Goal: Information Seeking & Learning: Learn about a topic

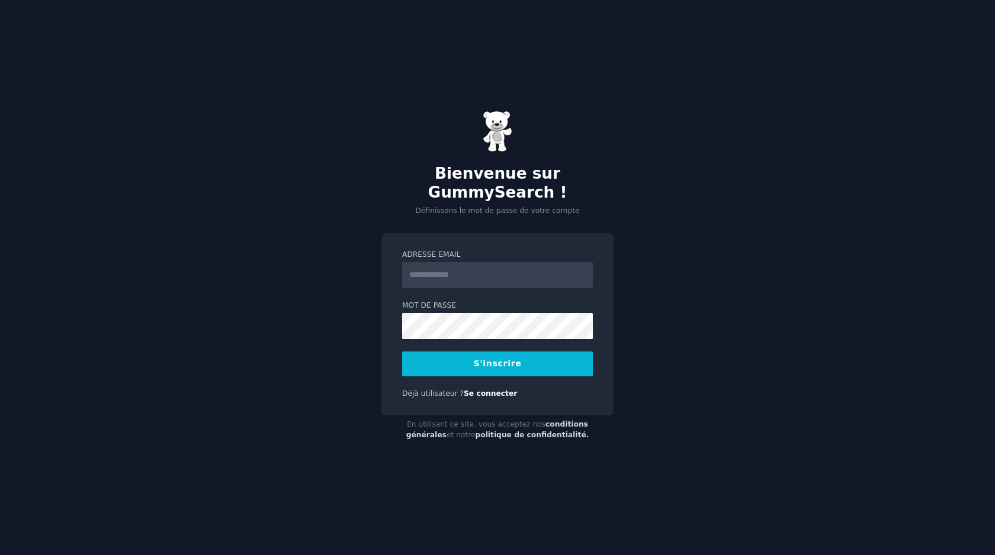
click at [459, 262] on input "Adresse email" at bounding box center [497, 275] width 191 height 26
click at [417, 266] on input "Adresse email" at bounding box center [497, 275] width 191 height 26
type input "**********"
click at [533, 339] on form "**********" at bounding box center [497, 313] width 191 height 127
click at [535, 352] on button "S'inscrire" at bounding box center [497, 364] width 191 height 25
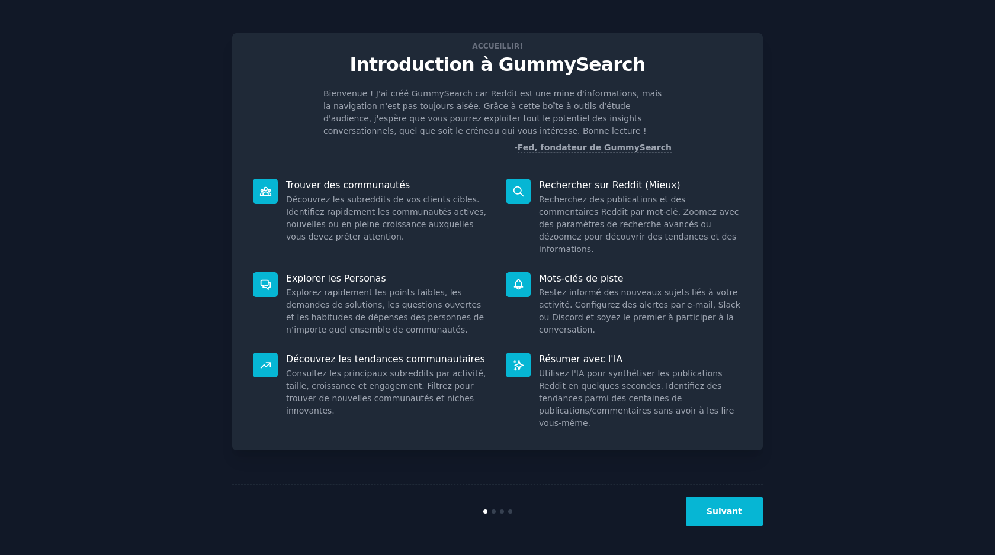
click at [721, 504] on button "Suivant" at bounding box center [724, 511] width 77 height 29
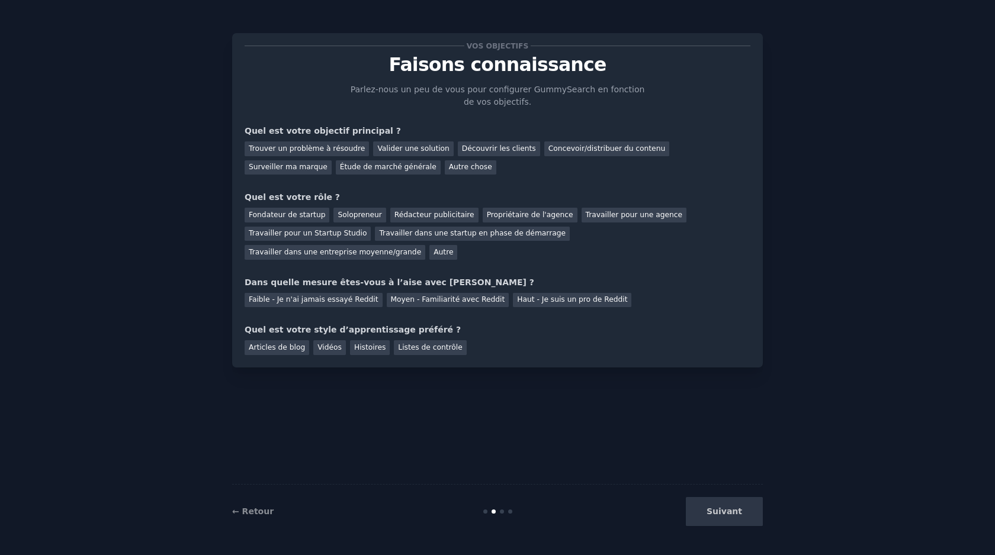
click at [738, 503] on div "Suivant" at bounding box center [674, 511] width 177 height 29
click at [747, 508] on div "Suivant" at bounding box center [674, 511] width 177 height 29
click at [735, 515] on div "Suivant" at bounding box center [674, 511] width 177 height 29
click at [748, 513] on div "Suivant" at bounding box center [674, 511] width 177 height 29
click at [425, 150] on font "Valider une solution" at bounding box center [413, 148] width 72 height 8
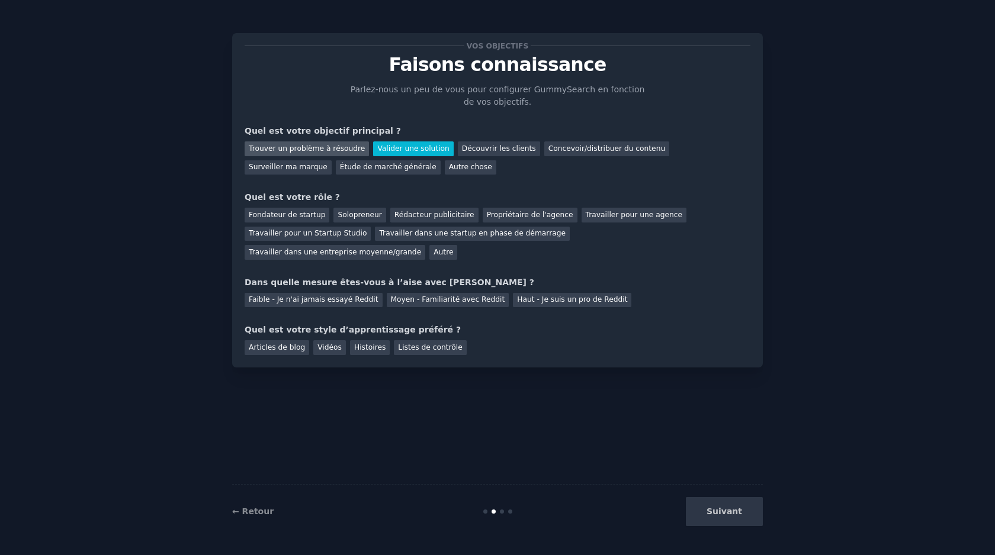
click at [336, 150] on font "Trouver un problème à résoudre" at bounding box center [307, 148] width 116 height 8
click at [340, 169] on font "Étude de marché générale" at bounding box center [388, 167] width 97 height 8
click at [340, 165] on font "Étude de marché générale" at bounding box center [388, 167] width 97 height 8
click at [433, 254] on font "Autre" at bounding box center [443, 252] width 20 height 8
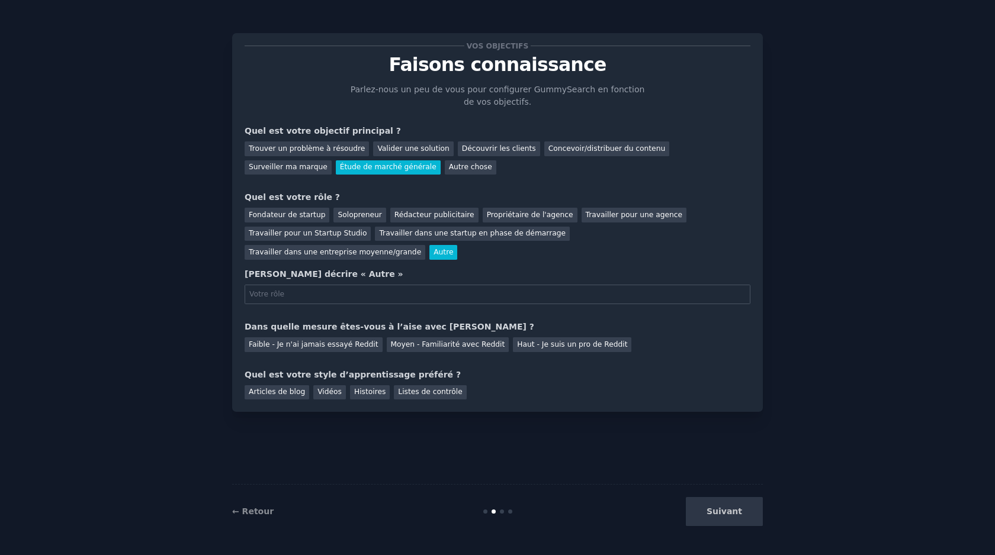
click at [283, 293] on input "text" at bounding box center [498, 295] width 506 height 20
type input "j"
click at [346, 214] on font "Solopreneur" at bounding box center [359, 215] width 44 height 8
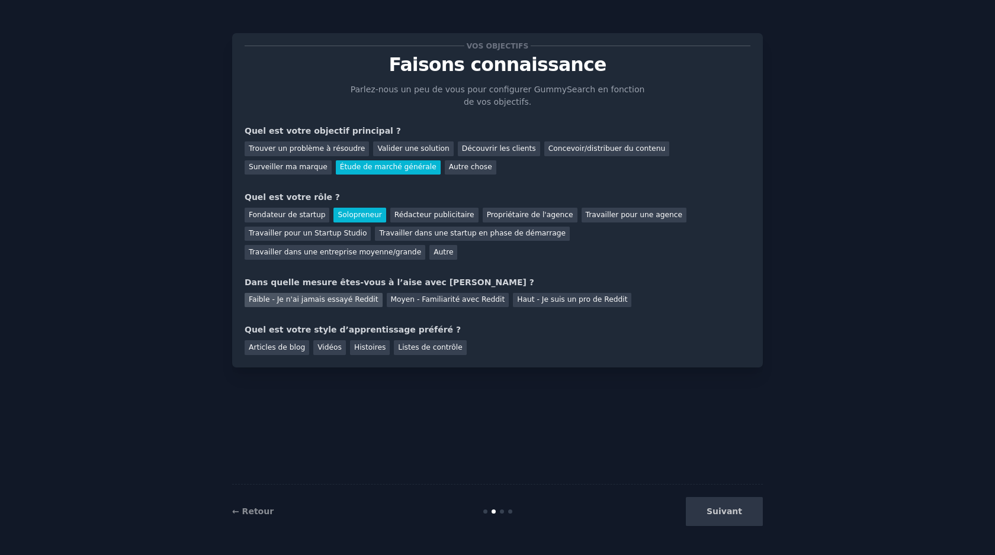
click at [345, 304] on font "Faible - Je n'ai jamais essayé Reddit" at bounding box center [314, 299] width 130 height 8
click at [329, 348] on font "Vidéos" at bounding box center [329, 347] width 24 height 8
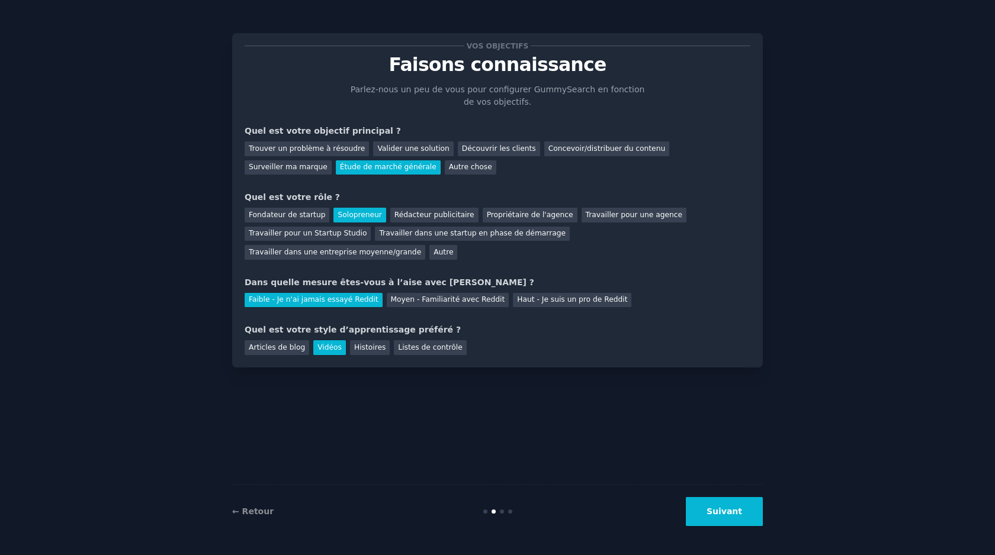
click at [751, 515] on button "Suivant" at bounding box center [724, 511] width 77 height 29
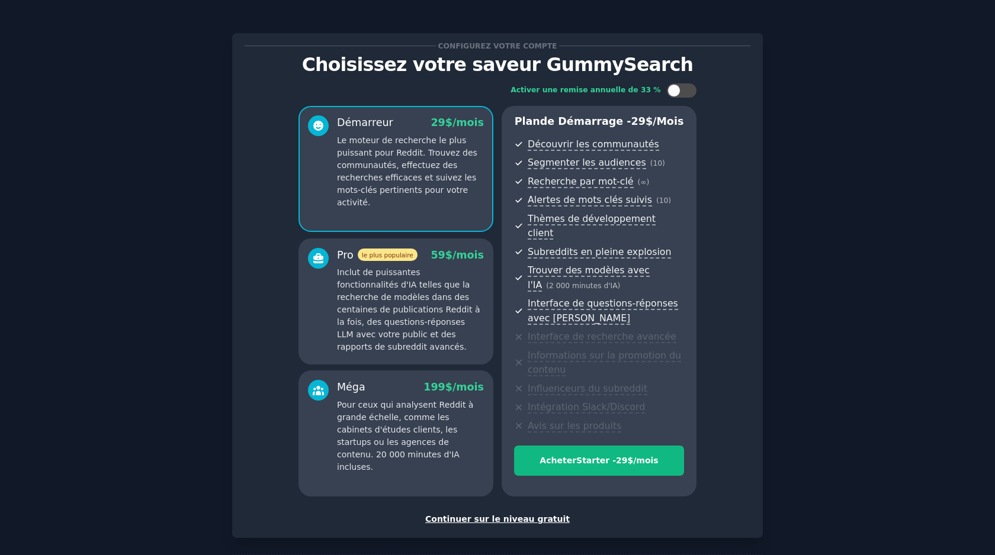
click at [490, 514] on font "Continuer sur le niveau gratuit" at bounding box center [497, 518] width 144 height 9
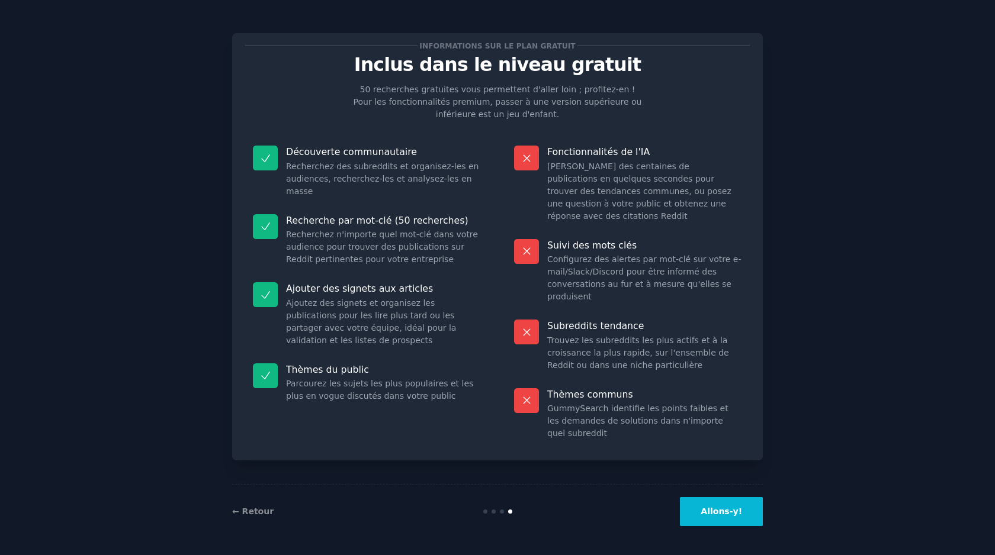
click at [712, 517] on button "Allons-y!" at bounding box center [721, 511] width 83 height 29
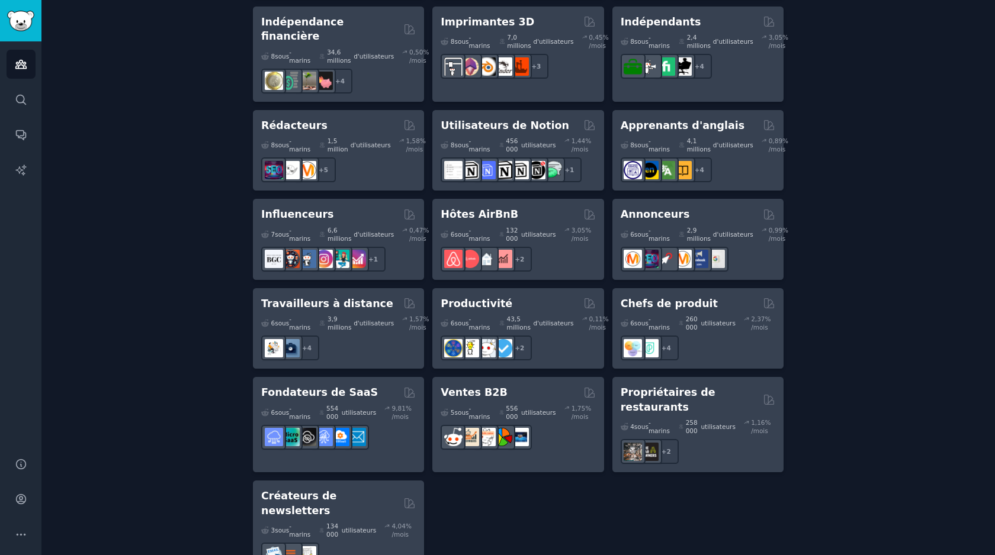
scroll to position [1016, 0]
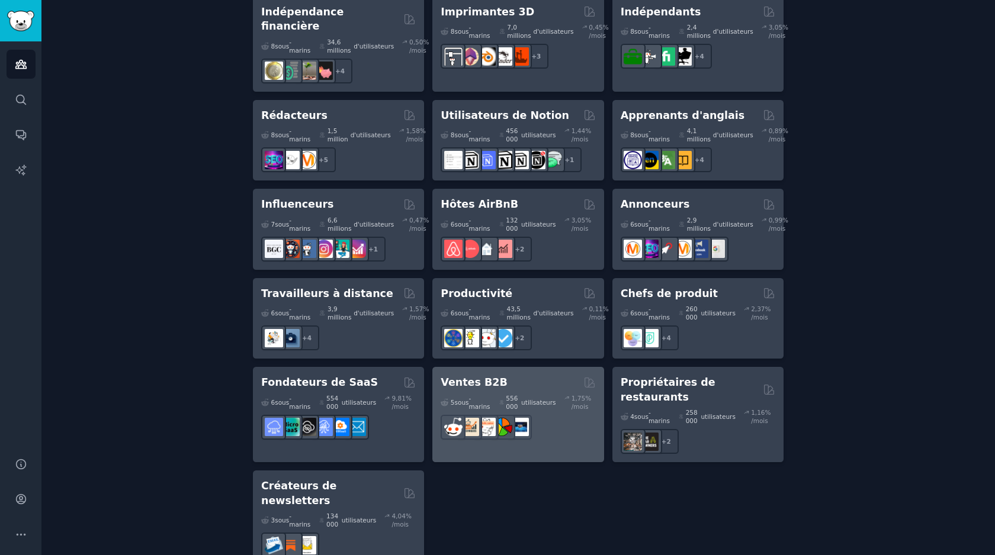
click at [506, 393] on div "5 sous -marins 556 000 utilisateurs 1,75 % /mois r/ventes" at bounding box center [517, 415] width 155 height 50
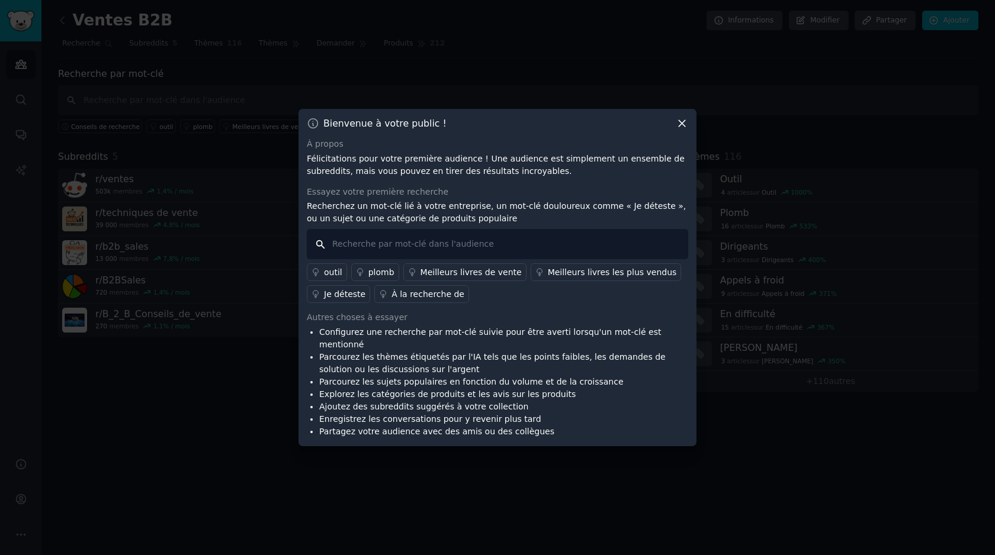
click at [400, 255] on input "text" at bounding box center [497, 244] width 381 height 30
type input "e-commerce"
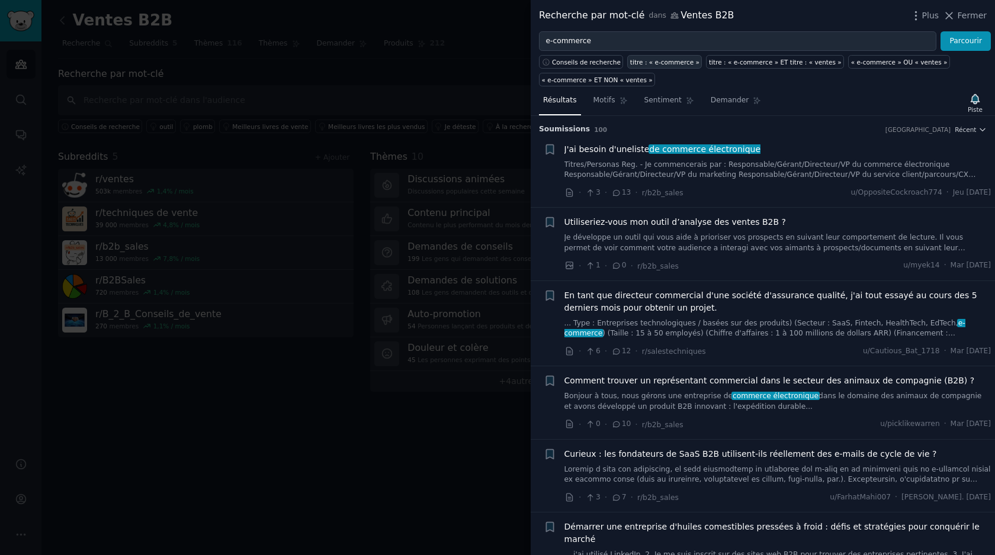
click at [674, 62] on font "titre : « e-commerce »" at bounding box center [664, 62] width 69 height 7
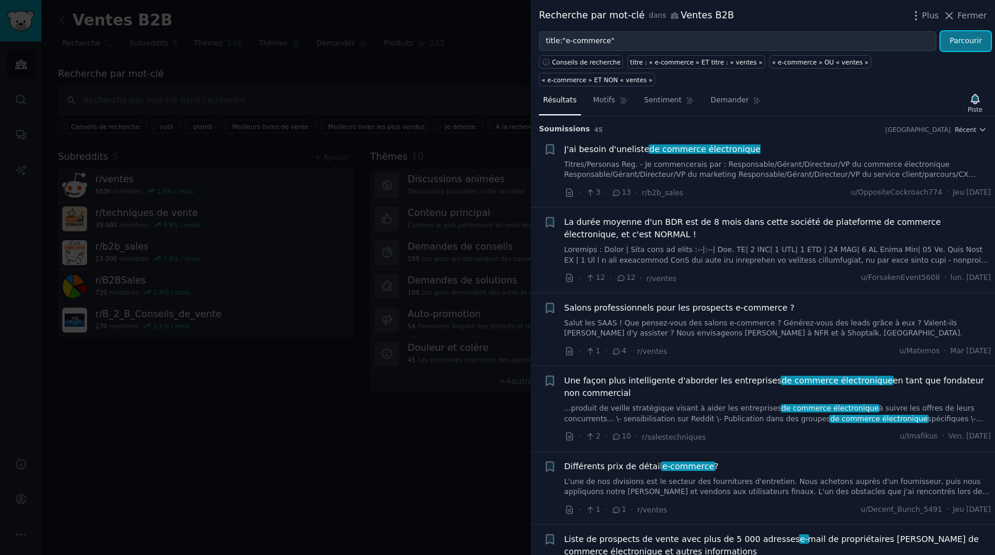
click at [969, 43] on font "Parcourir" at bounding box center [965, 41] width 33 height 8
click at [613, 96] on font "Motifs" at bounding box center [604, 100] width 22 height 8
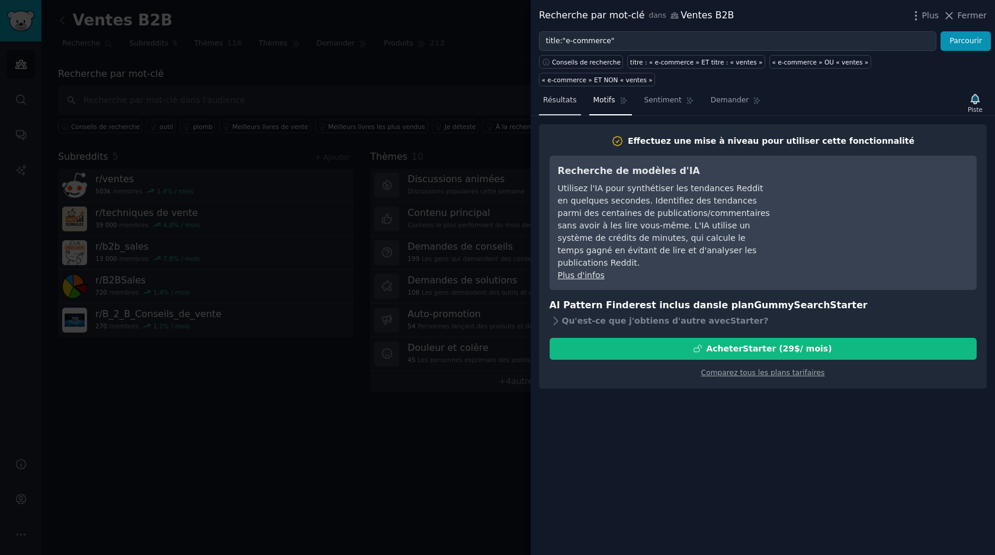
click at [559, 96] on font "Résultats" at bounding box center [560, 100] width 34 height 8
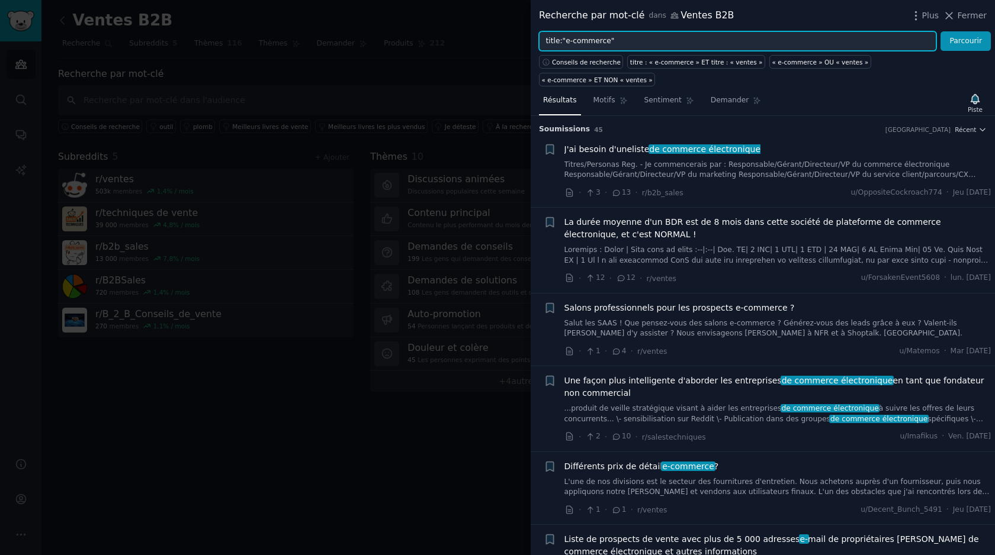
drag, startPoint x: 572, startPoint y: 40, endPoint x: 472, endPoint y: 29, distance: 100.7
click at [472, 29] on div "Recherche par mot-clé dans Ventes B2B Plus Fermer title:"e-commerce" Parcourir …" at bounding box center [497, 277] width 995 height 555
click at [940, 31] on button "Parcourir" at bounding box center [965, 41] width 50 height 20
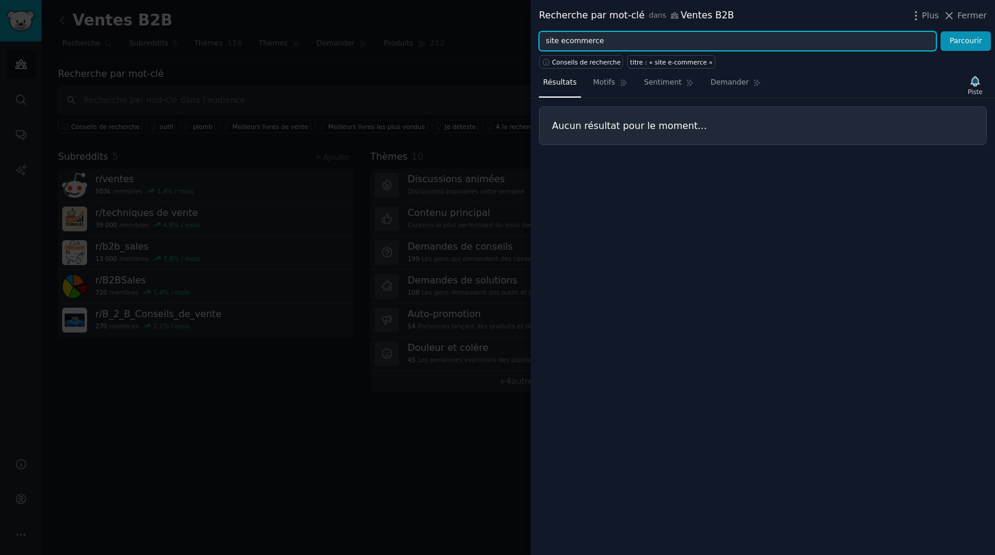
click at [560, 40] on input "site ecommerce" at bounding box center [737, 41] width 397 height 20
click at [566, 41] on input "site ecommerce" at bounding box center [737, 41] width 397 height 20
click at [940, 31] on button "Parcourir" at bounding box center [965, 41] width 50 height 20
drag, startPoint x: 625, startPoint y: 39, endPoint x: 563, endPoint y: 42, distance: 62.2
click at [562, 41] on input "site e-commerce" at bounding box center [737, 41] width 397 height 20
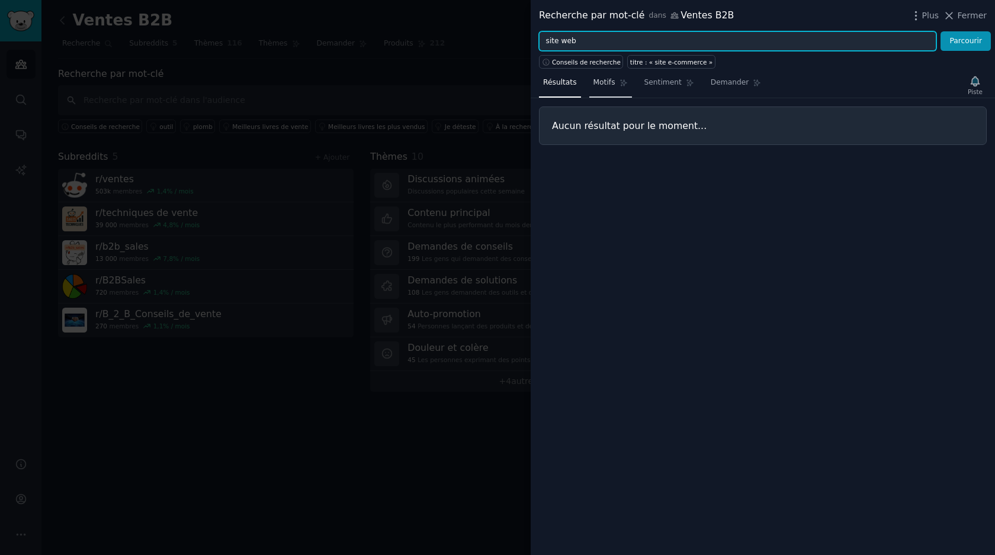
type input "site web"
click at [940, 31] on button "Parcourir" at bounding box center [965, 41] width 50 height 20
drag, startPoint x: 597, startPoint y: 41, endPoint x: 443, endPoint y: 38, distance: 153.4
click at [443, 38] on div "Recherche par mot-clé dans Ventes B2B Plus Fermer site web Parcourir Conseils d…" at bounding box center [497, 277] width 995 height 555
click at [940, 31] on button "Parcourir" at bounding box center [965, 41] width 50 height 20
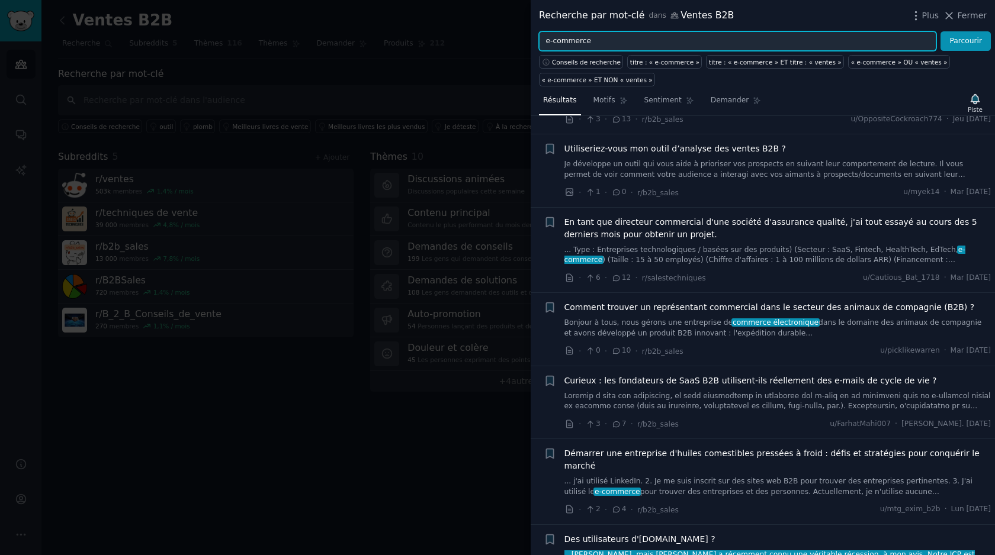
scroll to position [75, 0]
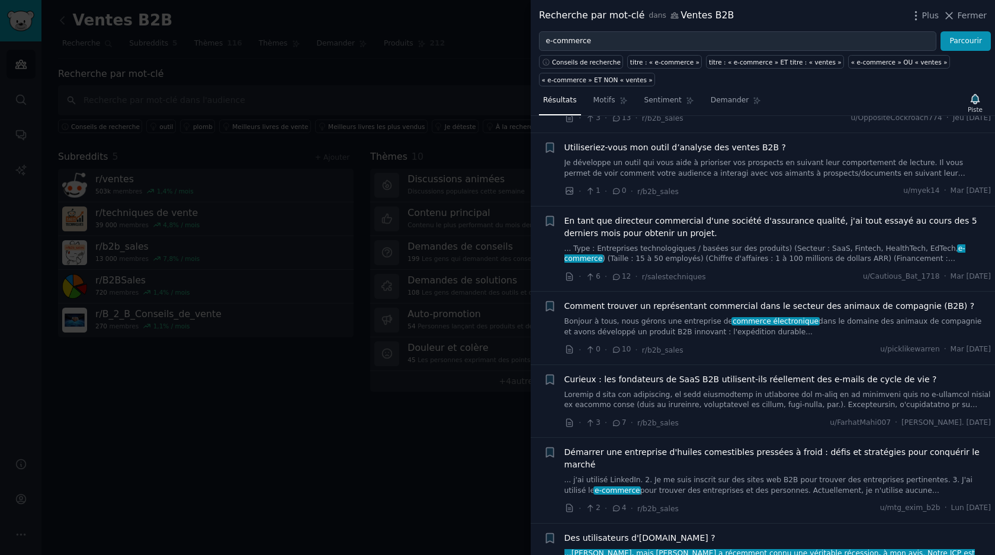
click at [631, 209] on li "+ En tant que directeur commercial d'une société d'assurance qualité, j'ai tout…" at bounding box center [762, 249] width 464 height 85
click at [628, 222] on font "En tant que directeur commercial d'une société d'assurance qualité, j'ai tout e…" at bounding box center [770, 227] width 413 height 22
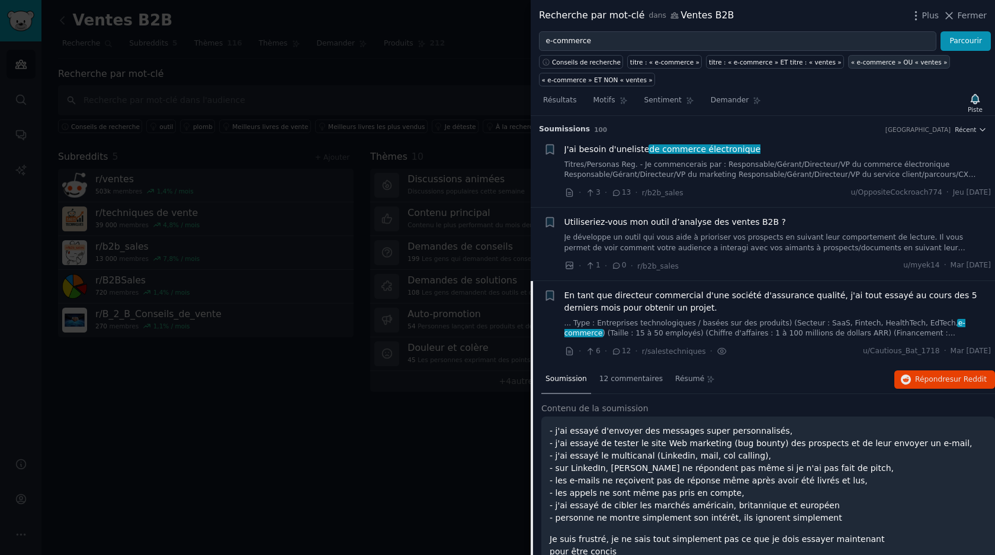
click at [883, 60] on font "« e-commerce » OU « ventes »" at bounding box center [899, 62] width 97 height 7
type input ""e-commerce" OR "sales""
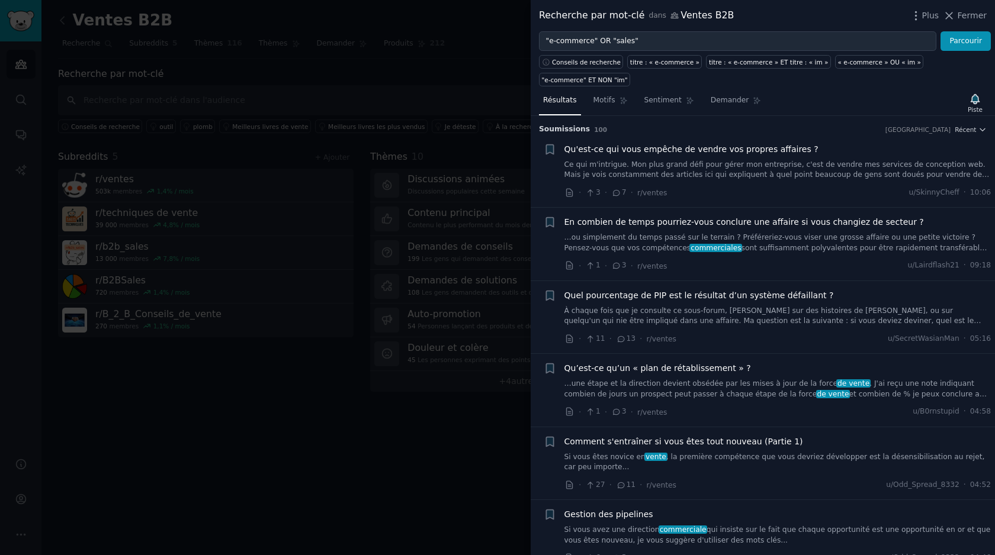
click at [272, 442] on div at bounding box center [497, 277] width 995 height 555
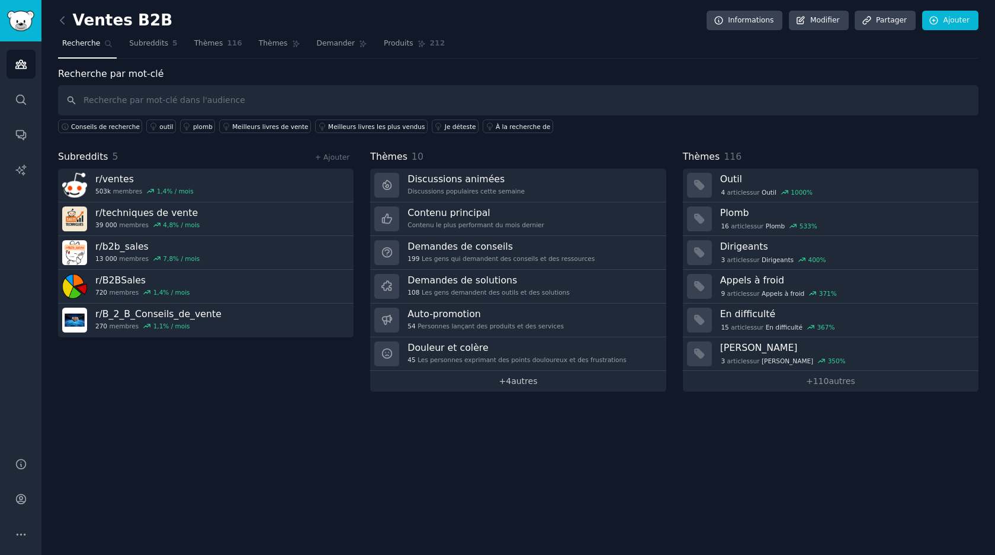
click at [519, 384] on font "autres" at bounding box center [524, 381] width 26 height 9
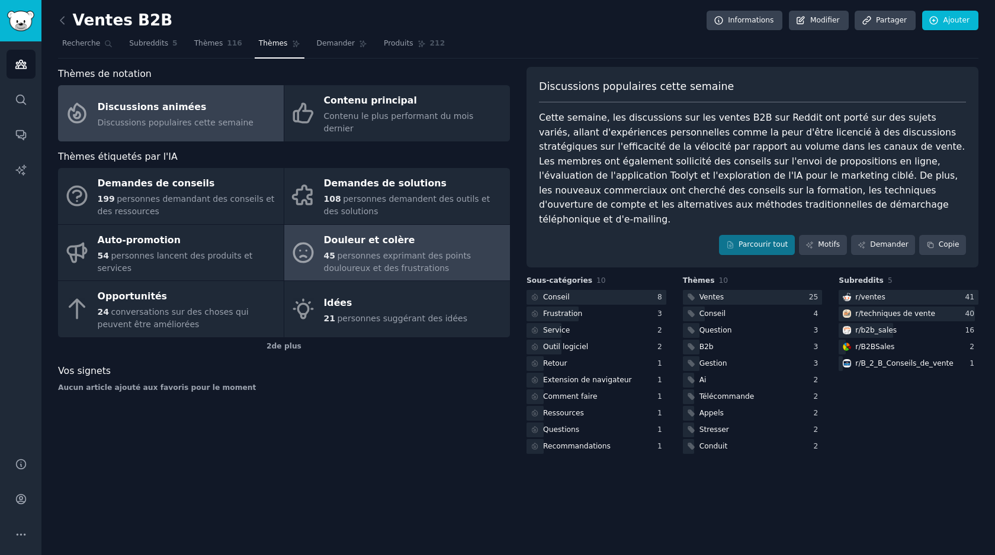
click at [362, 236] on div "Douleur et colère" at bounding box center [414, 240] width 180 height 19
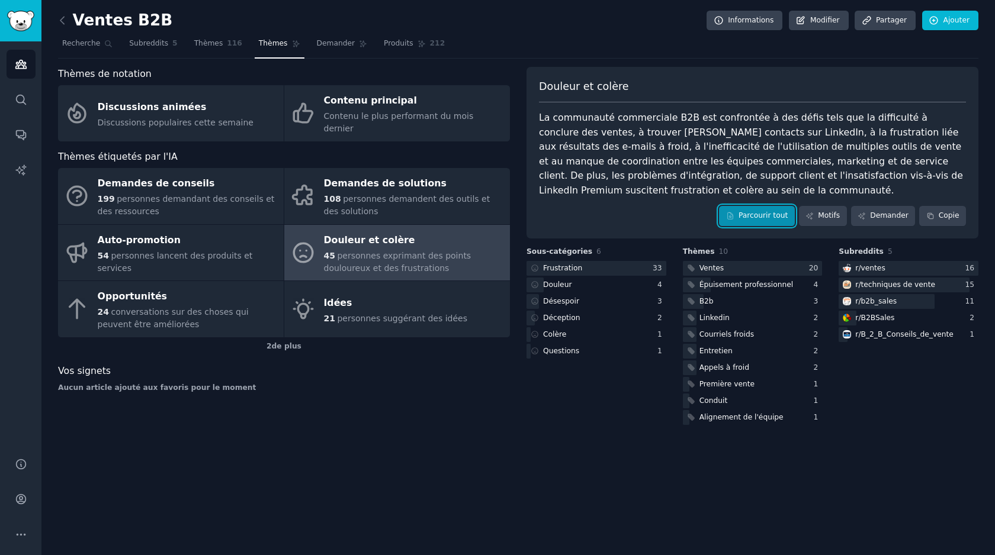
click at [770, 219] on font "Parcourir tout" at bounding box center [762, 215] width 49 height 8
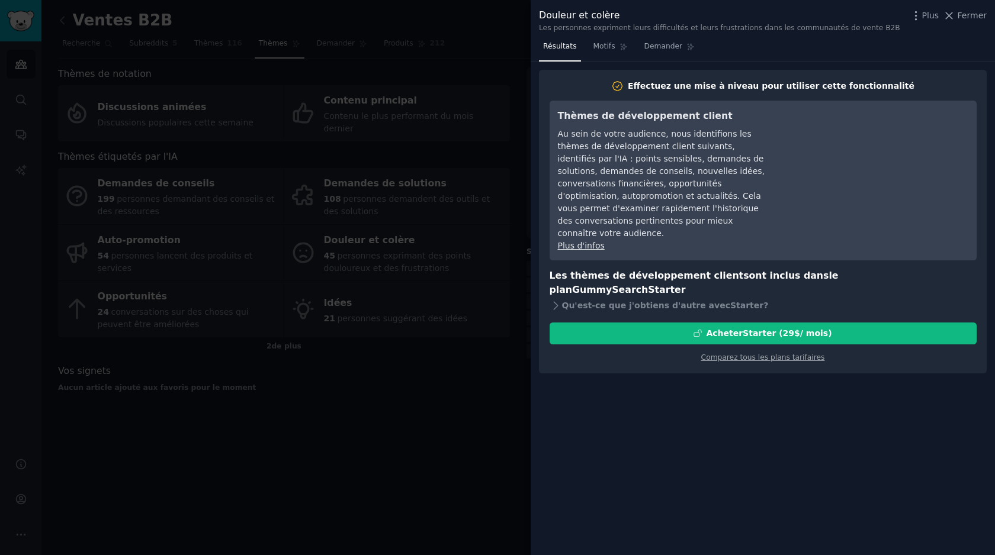
click at [368, 417] on div at bounding box center [497, 277] width 995 height 555
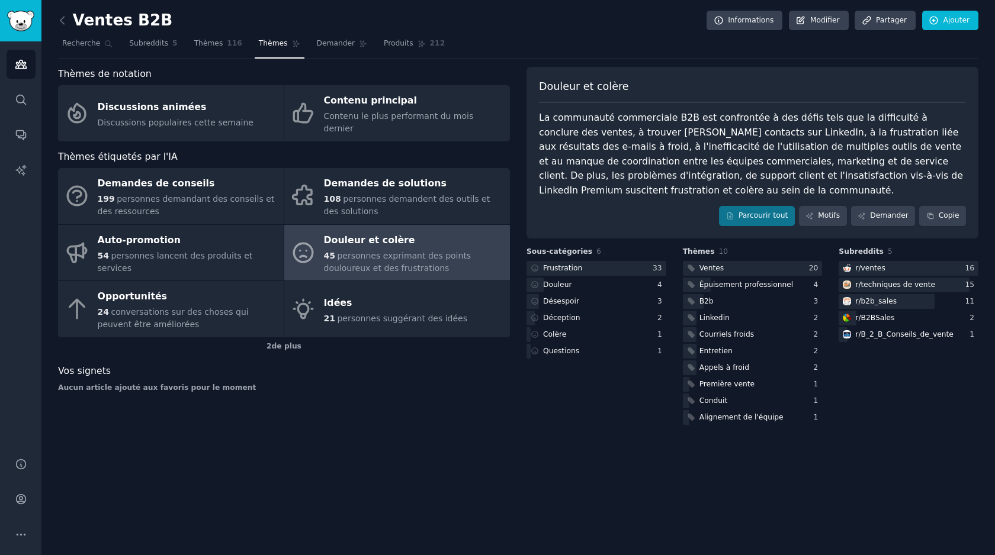
click at [353, 250] on div "45 personnes exprimant des points douloureux et des frustrations" at bounding box center [414, 262] width 180 height 25
click at [550, 285] on font "Douleur" at bounding box center [557, 285] width 28 height 8
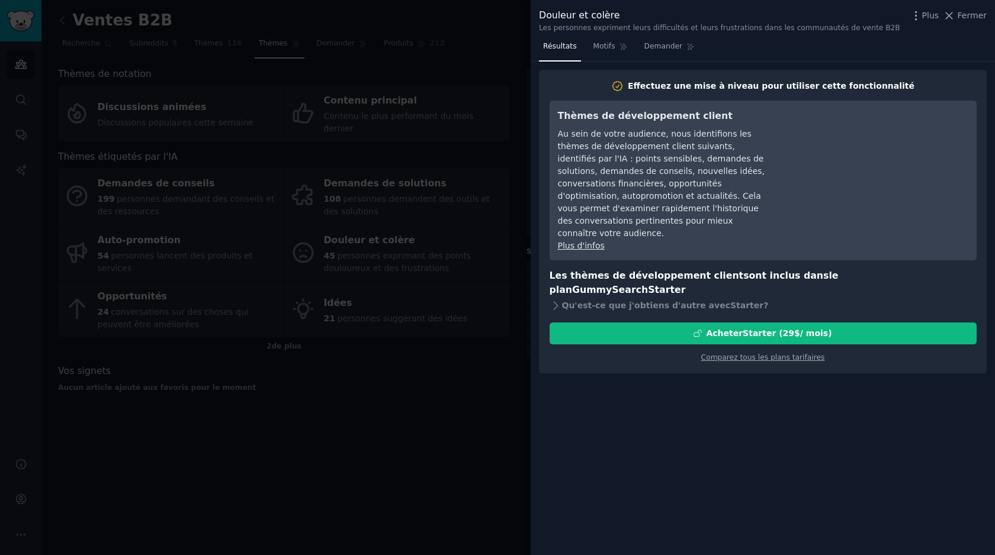
click at [374, 390] on div at bounding box center [497, 277] width 995 height 555
